Goal: Information Seeking & Learning: Learn about a topic

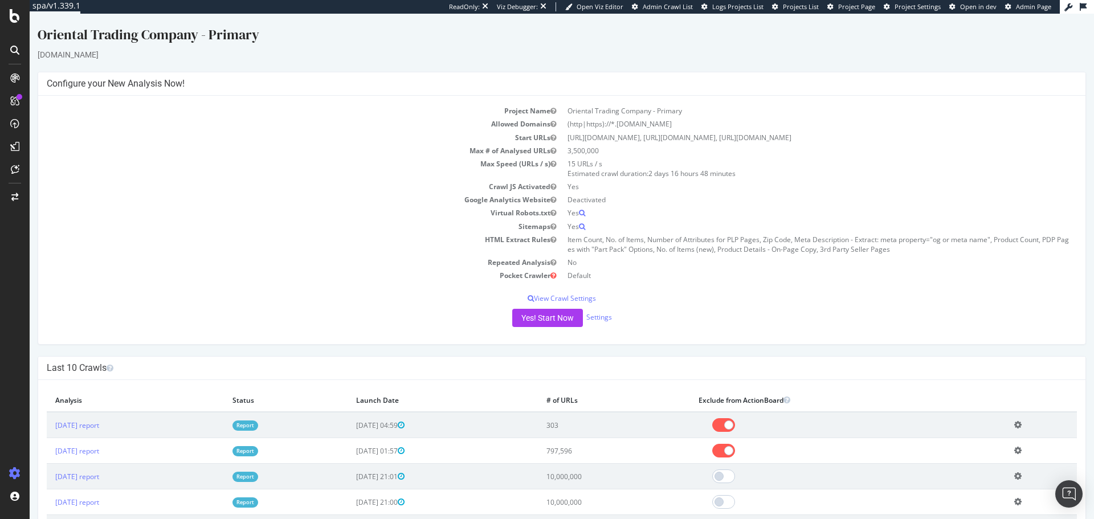
click at [401, 318] on div "Yes! Start Now Settings" at bounding box center [562, 318] width 1030 height 18
click at [99, 453] on link "[DATE] report" at bounding box center [77, 451] width 44 height 10
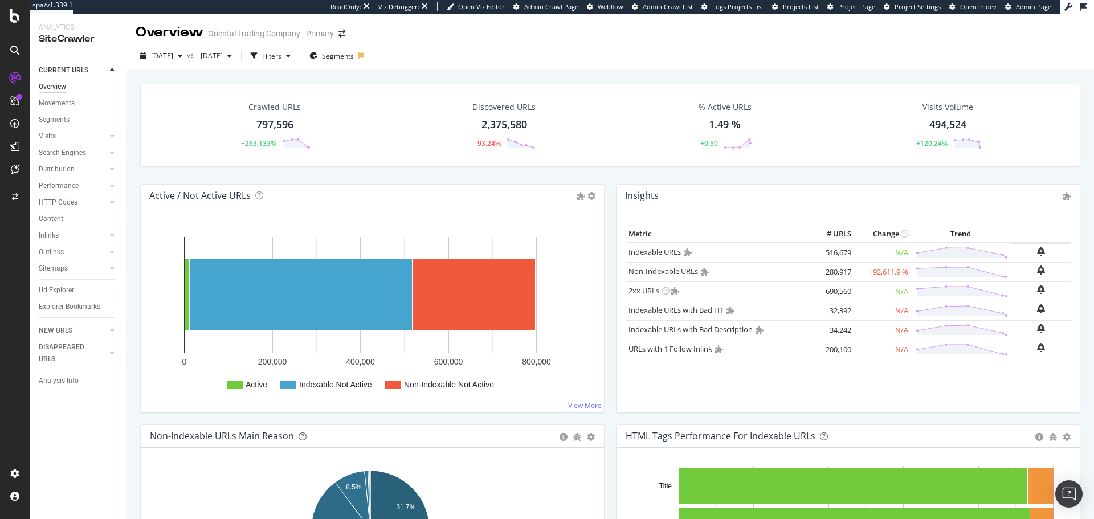
click at [51, 382] on div "Analysis Info" at bounding box center [59, 381] width 40 height 12
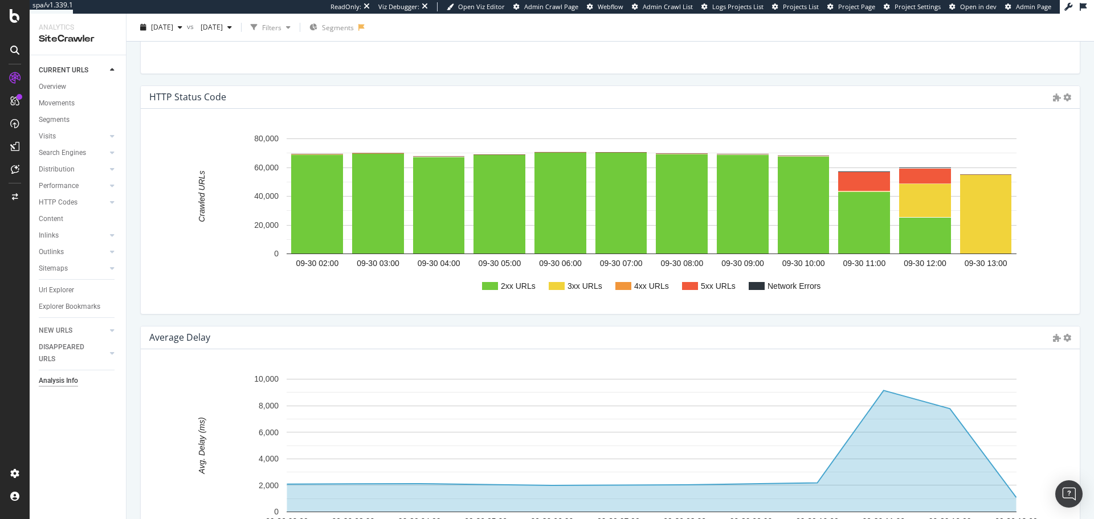
scroll to position [1127, 0]
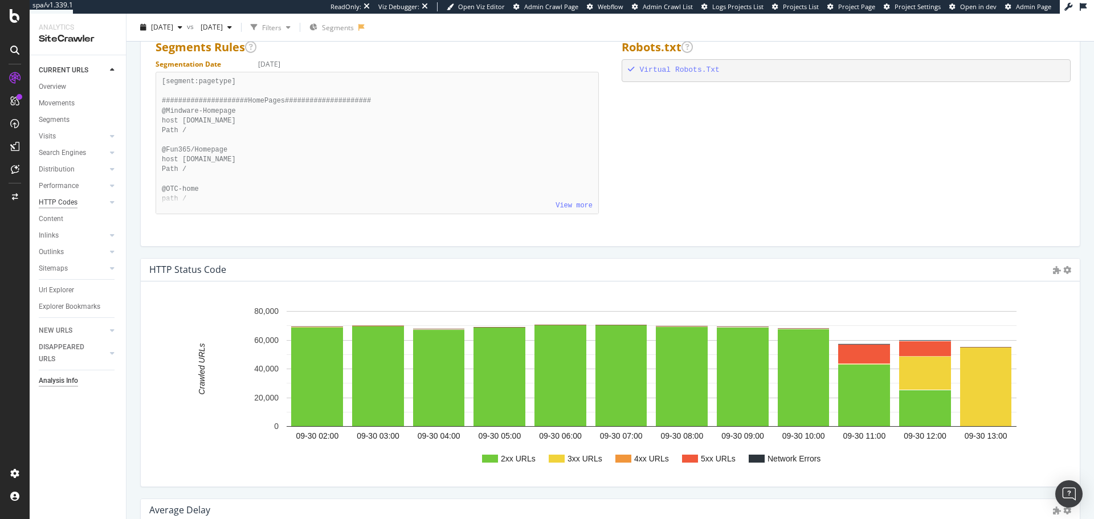
click at [71, 203] on div "HTTP Codes" at bounding box center [58, 203] width 39 height 12
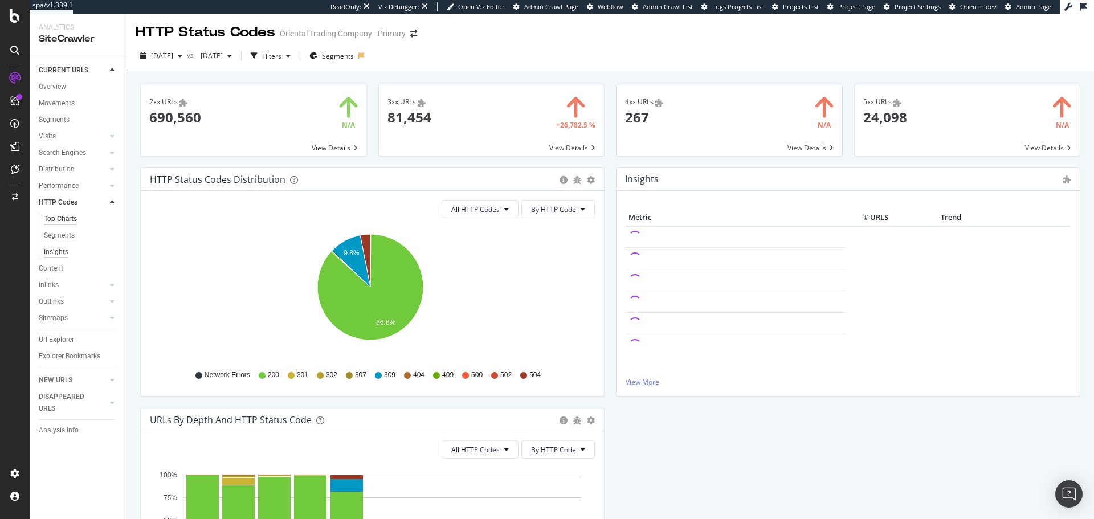
click at [58, 252] on div "Insights" at bounding box center [56, 252] width 24 height 12
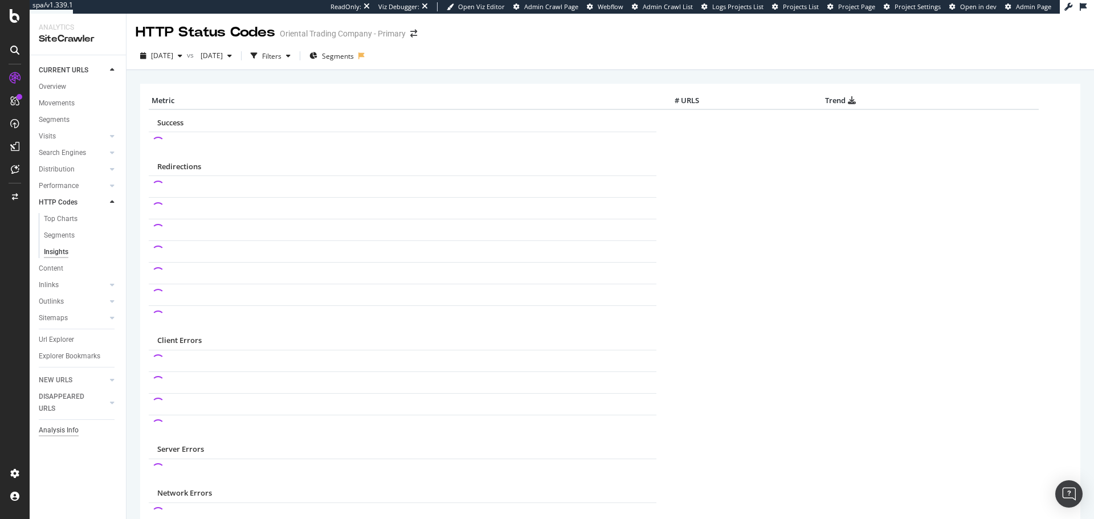
click at [51, 431] on div "Analysis Info" at bounding box center [59, 430] width 40 height 12
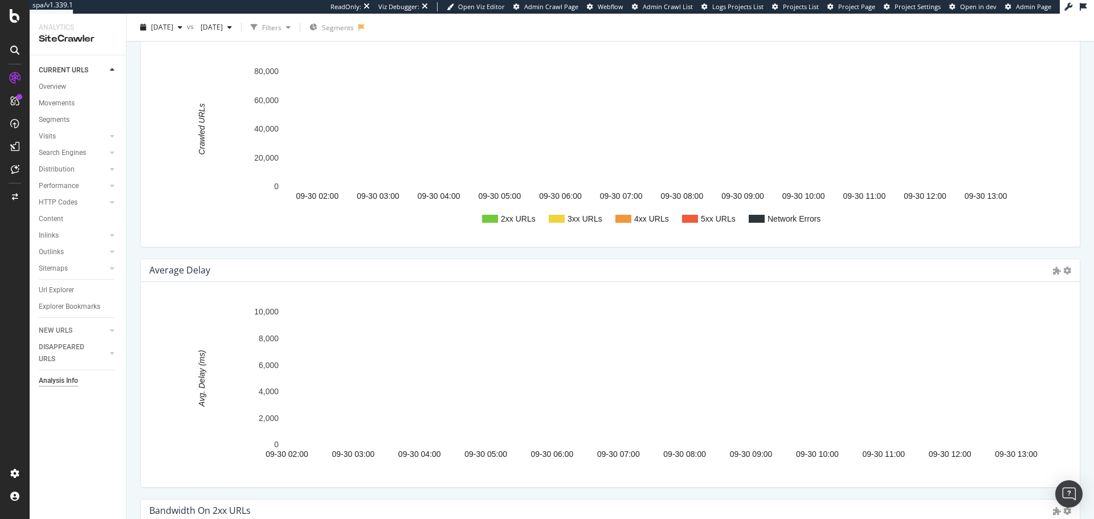
scroll to position [1139, 0]
